Goal: Task Accomplishment & Management: Complete application form

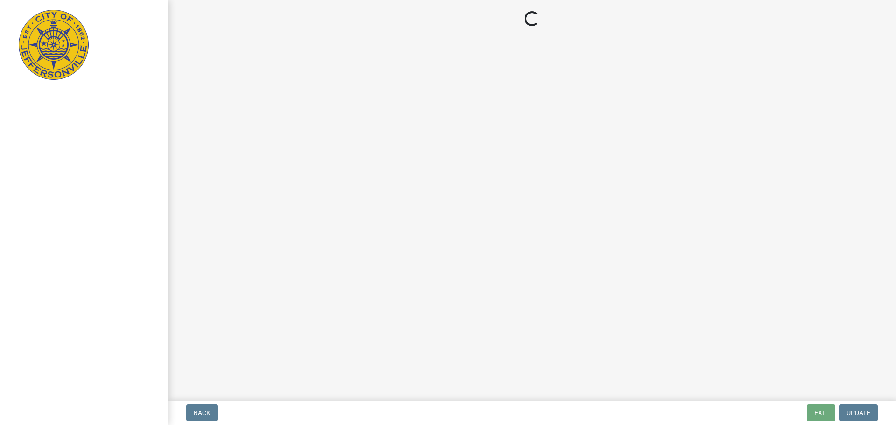
select select "3: 3"
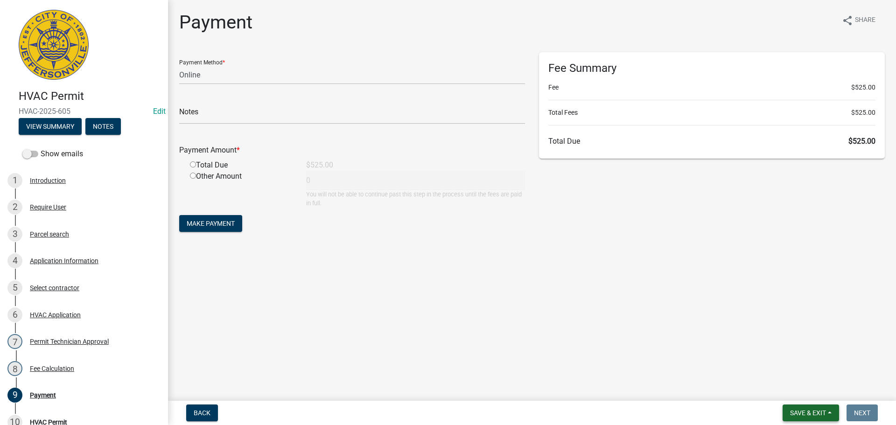
click at [810, 411] on span "Save & Exit" at bounding box center [808, 412] width 36 height 7
click at [802, 392] on button "Save & Exit" at bounding box center [802, 389] width 75 height 22
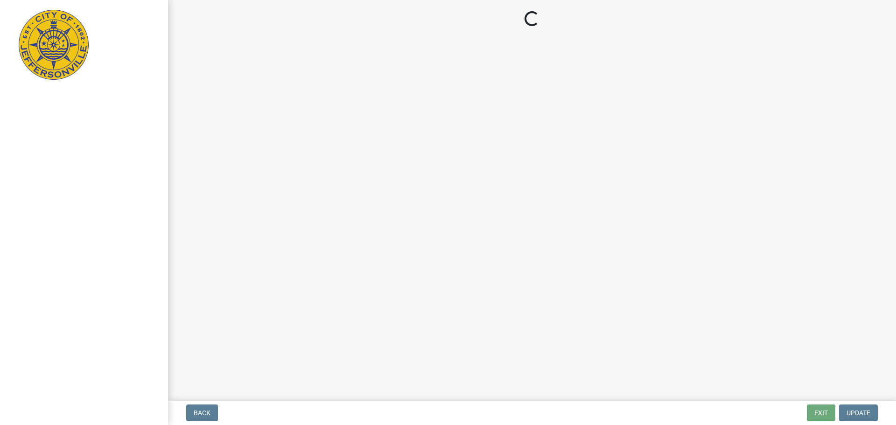
select select "3: 3"
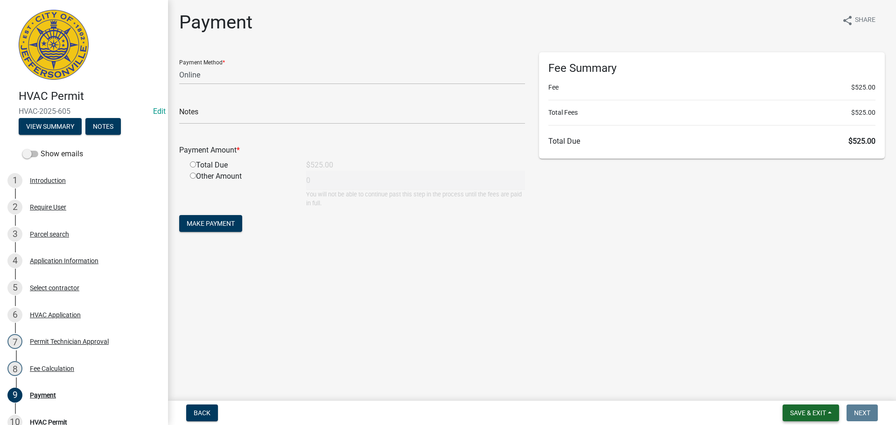
click at [793, 405] on button "Save & Exit" at bounding box center [811, 413] width 56 height 17
click at [789, 388] on button "Save & Exit" at bounding box center [802, 389] width 75 height 22
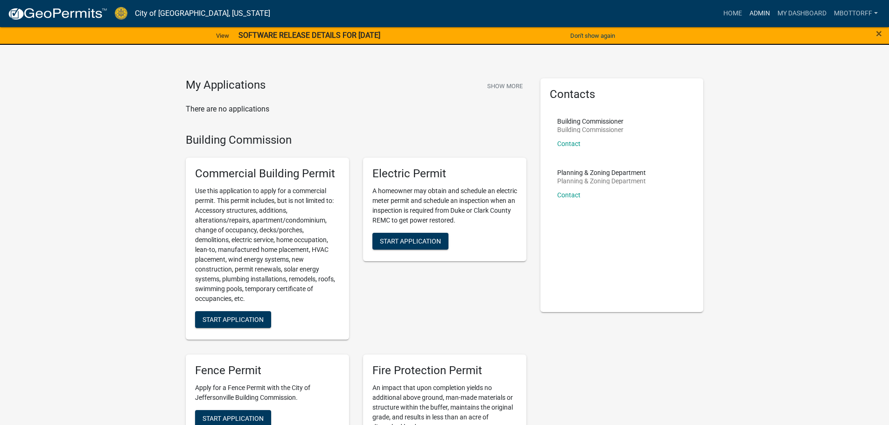
click at [754, 11] on link "Admin" at bounding box center [760, 14] width 28 height 18
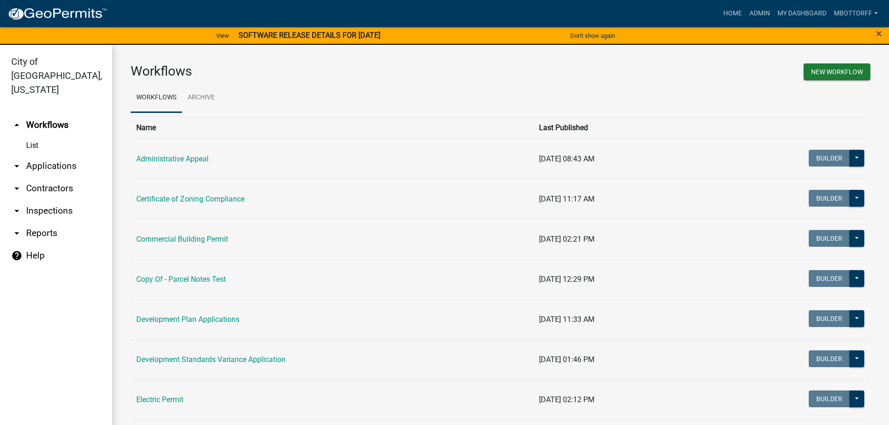
click at [56, 155] on link "arrow_drop_down Applications" at bounding box center [56, 166] width 112 height 22
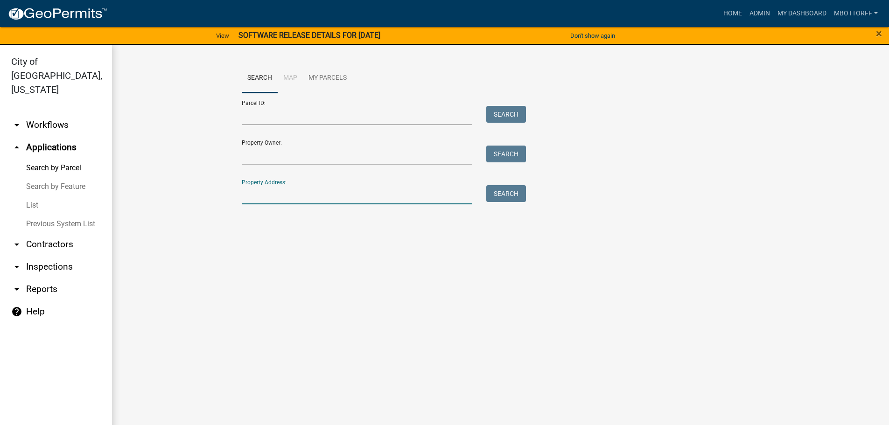
click at [271, 195] on input "Property Address:" at bounding box center [357, 194] width 231 height 19
type input "417 CH"
click at [505, 197] on button "Search" at bounding box center [506, 193] width 40 height 17
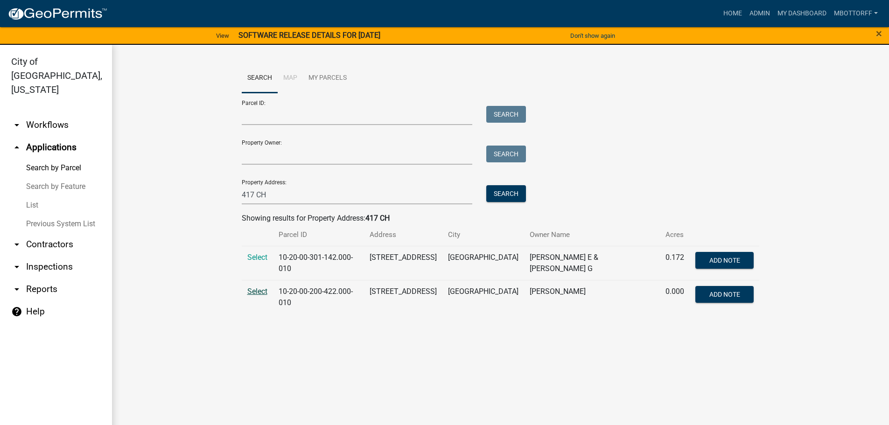
click at [260, 295] on span "Select" at bounding box center [257, 291] width 20 height 9
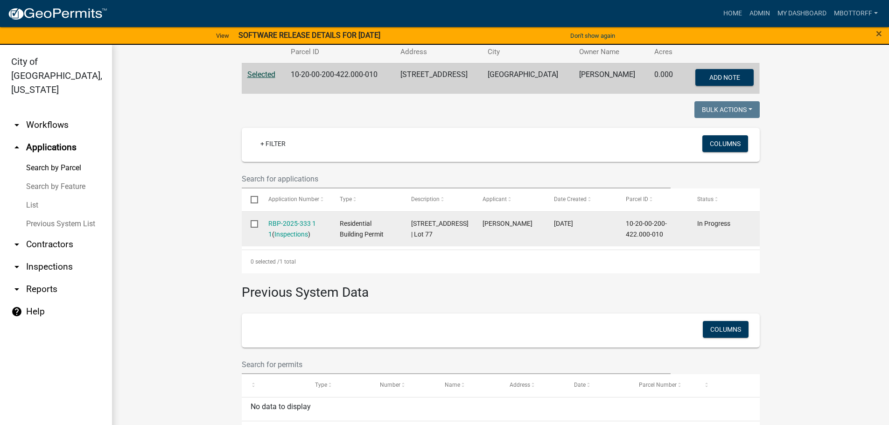
scroll to position [187, 0]
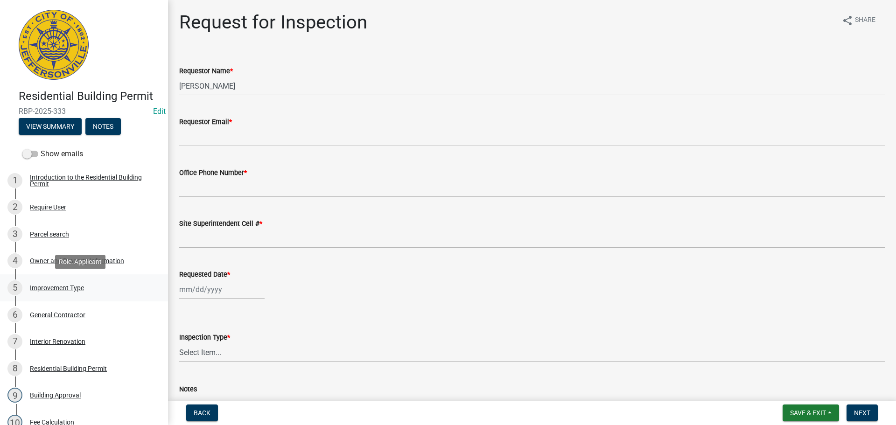
click at [50, 286] on div "Improvement Type" at bounding box center [57, 288] width 54 height 7
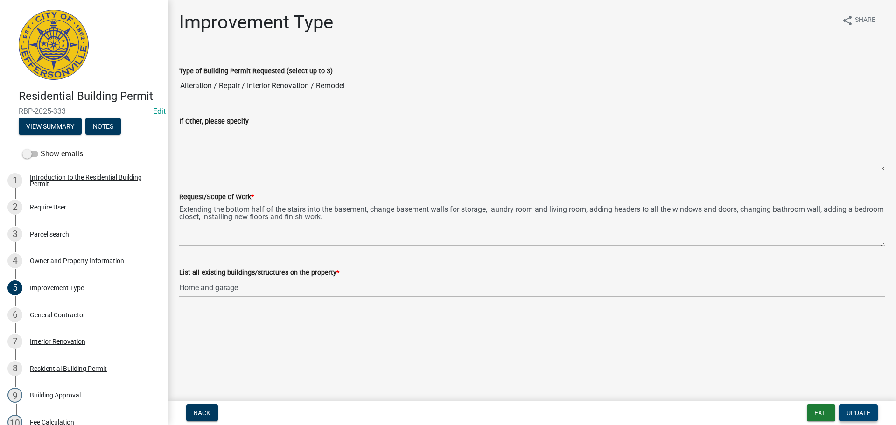
click at [863, 411] on span "Update" at bounding box center [859, 412] width 24 height 7
